Goal: Task Accomplishment & Management: Use online tool/utility

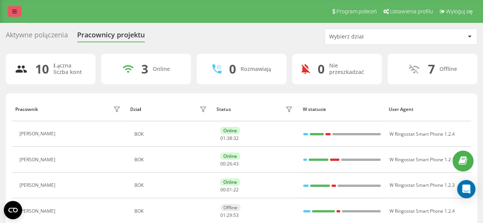
click at [17, 14] on link at bounding box center [15, 11] width 14 height 11
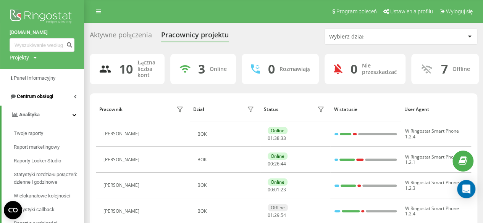
click at [48, 98] on span "Centrum obsługi" at bounding box center [35, 97] width 36 height 6
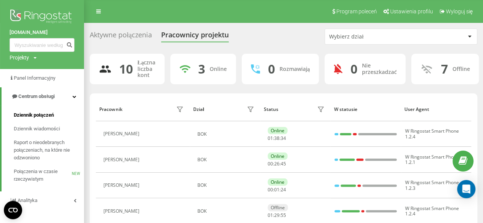
click at [50, 117] on span "Dziennik połączeń" at bounding box center [34, 116] width 40 height 8
